Goal: Ask a question

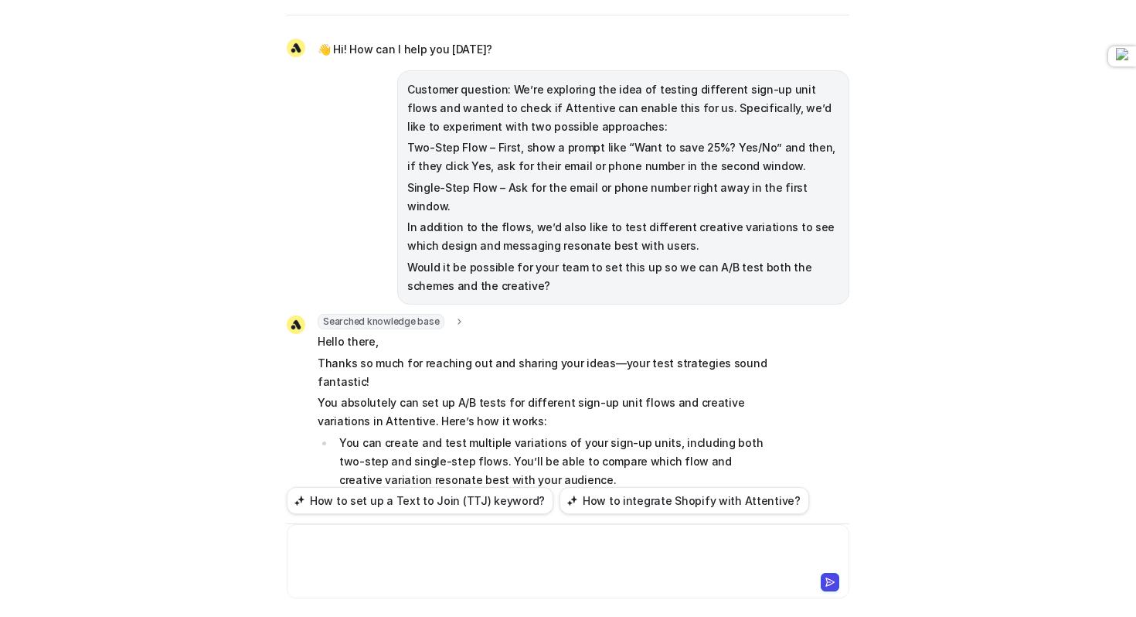
scroll to position [204, 0]
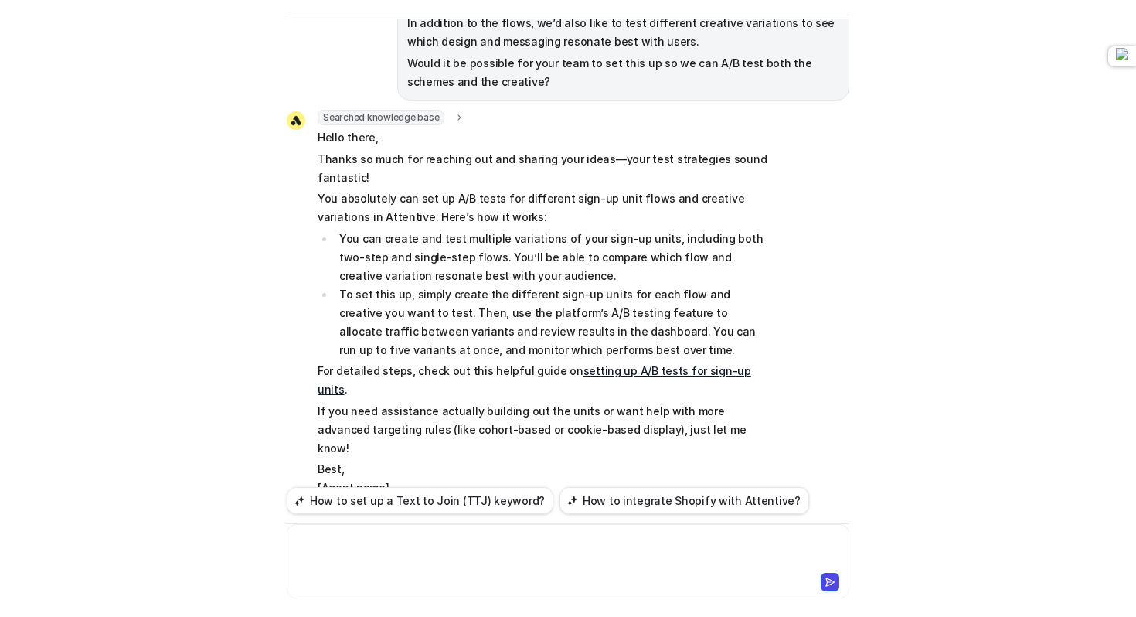
click at [599, 555] on div at bounding box center [567, 552] width 555 height 36
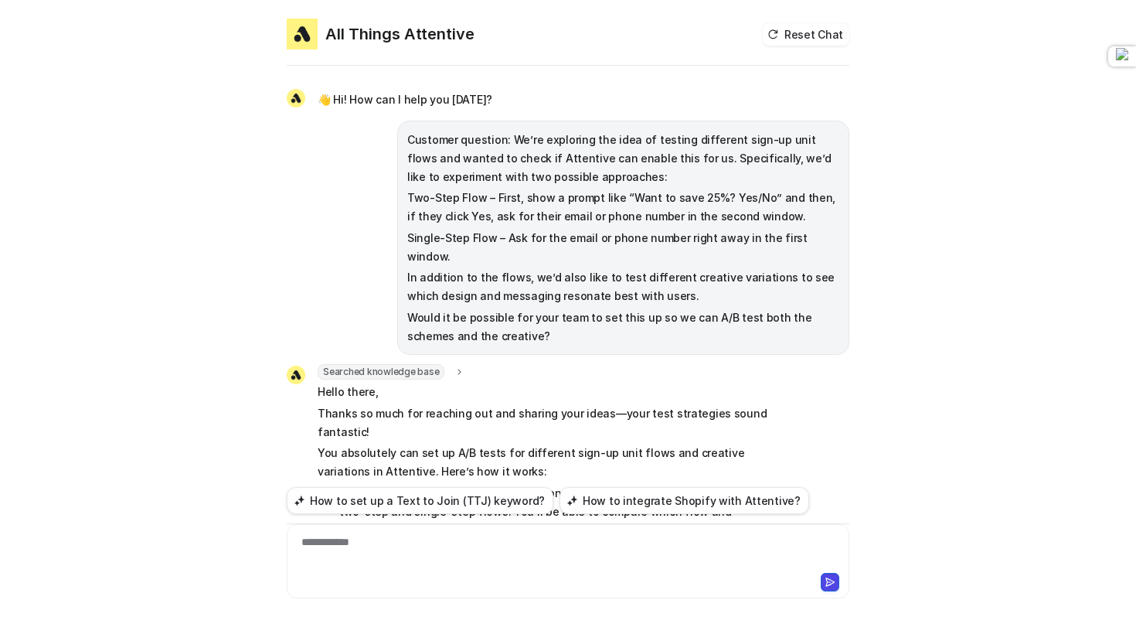
scroll to position [324, 0]
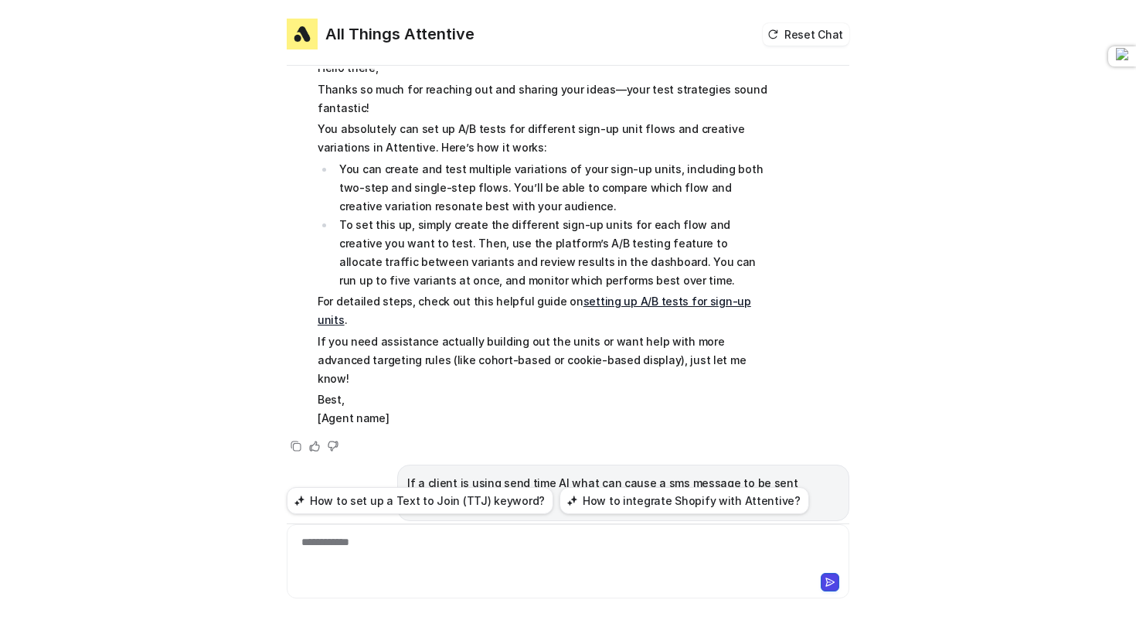
click at [514, 474] on p "If a client is using send time AI what can cause a sms message to be sent outsi…" at bounding box center [623, 492] width 432 height 37
copy span "If a client is using send time AI what can cause a sms message to be sent outsi…"
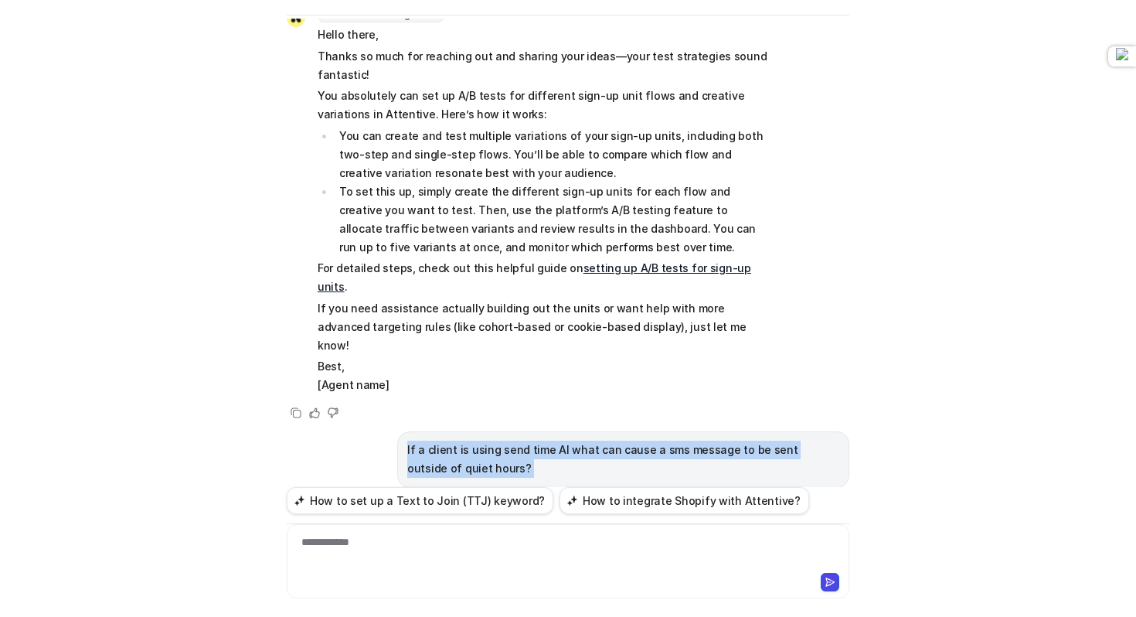
scroll to position [309, 0]
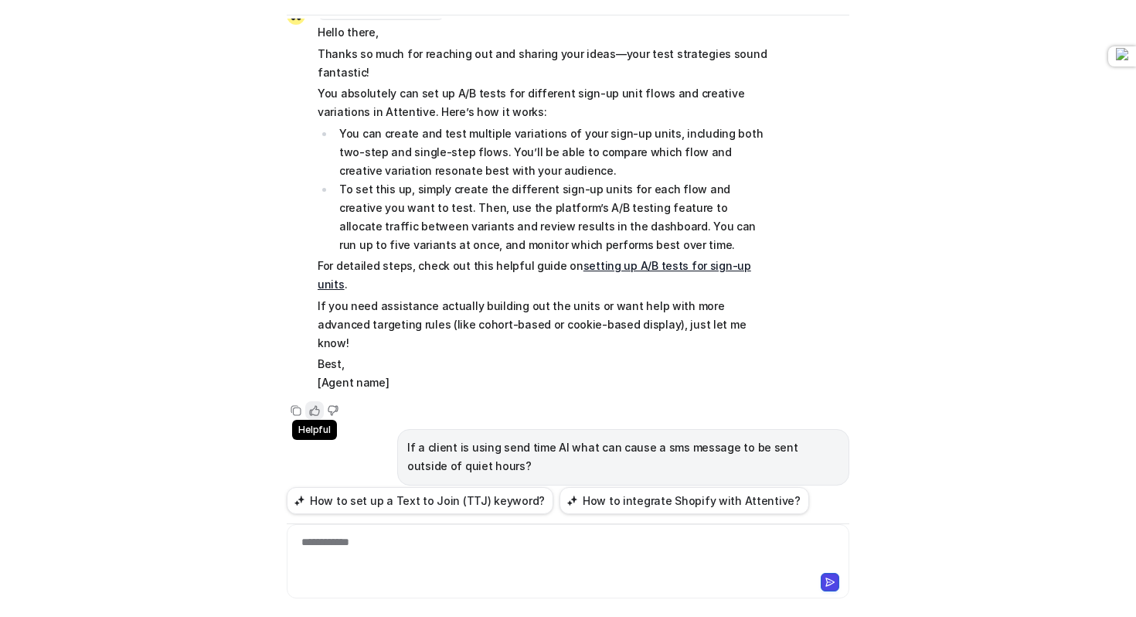
click at [309, 405] on icon at bounding box center [314, 410] width 11 height 11
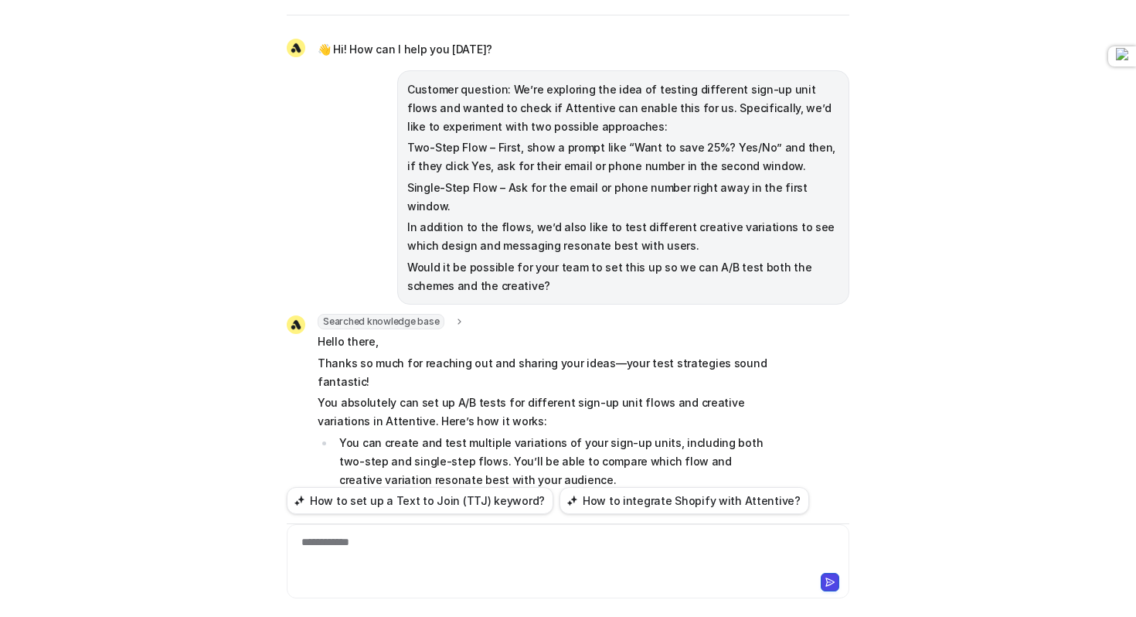
scroll to position [0, 0]
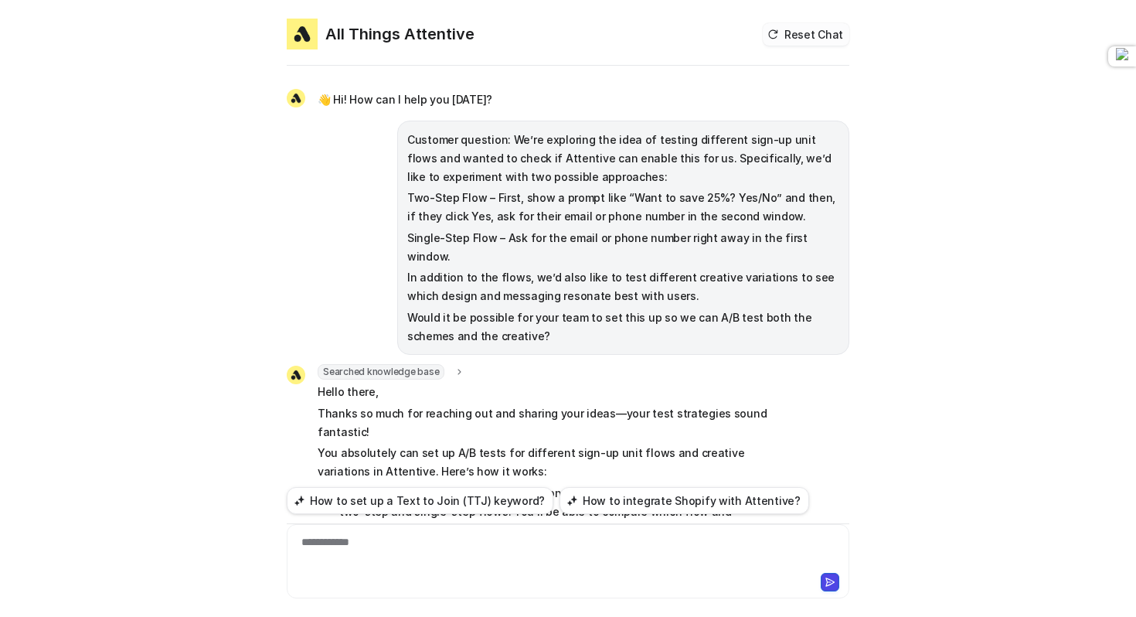
click at [820, 36] on button "Reset Chat" at bounding box center [806, 34] width 87 height 22
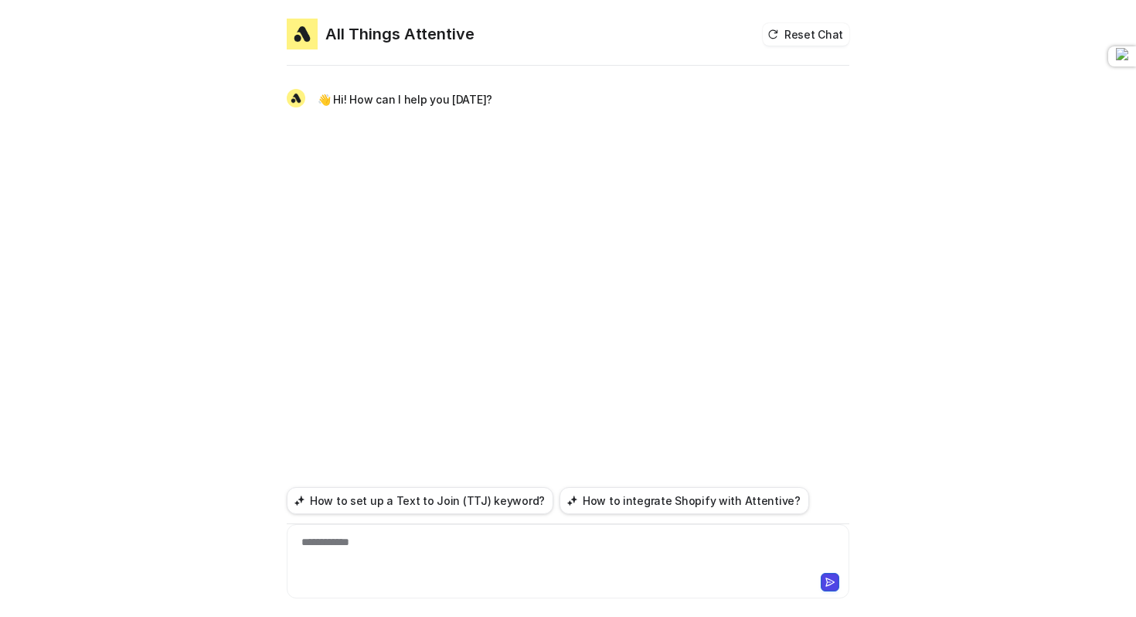
click at [399, 547] on div "**********" at bounding box center [567, 552] width 555 height 36
